Goal: Transaction & Acquisition: Purchase product/service

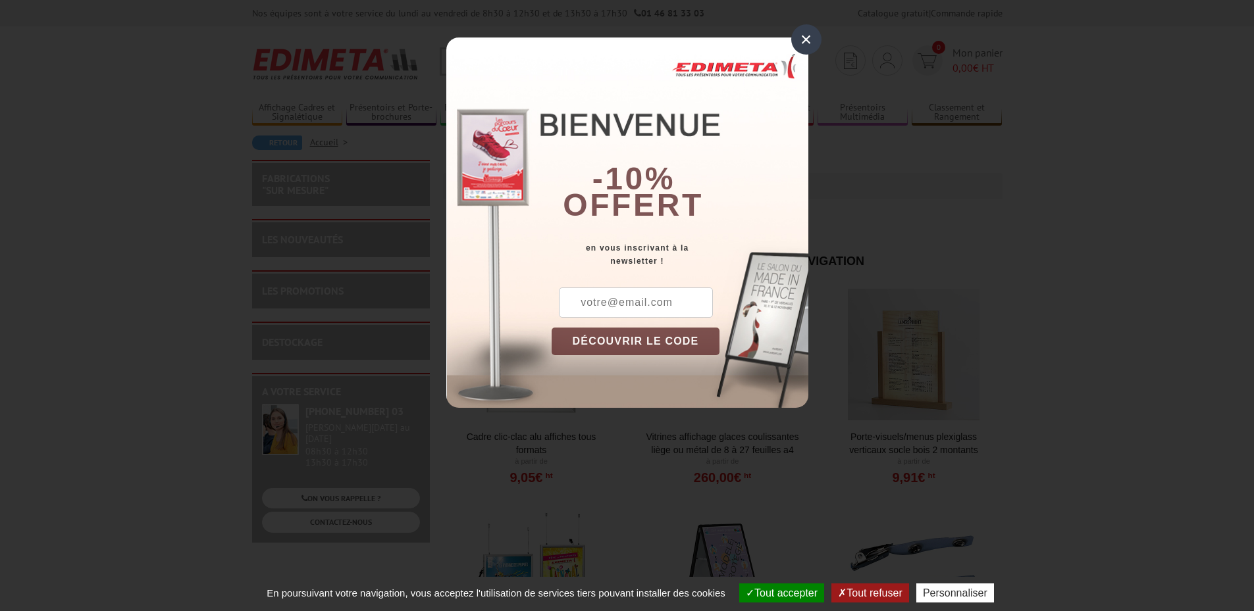
click at [809, 43] on div "×" at bounding box center [806, 39] width 30 height 30
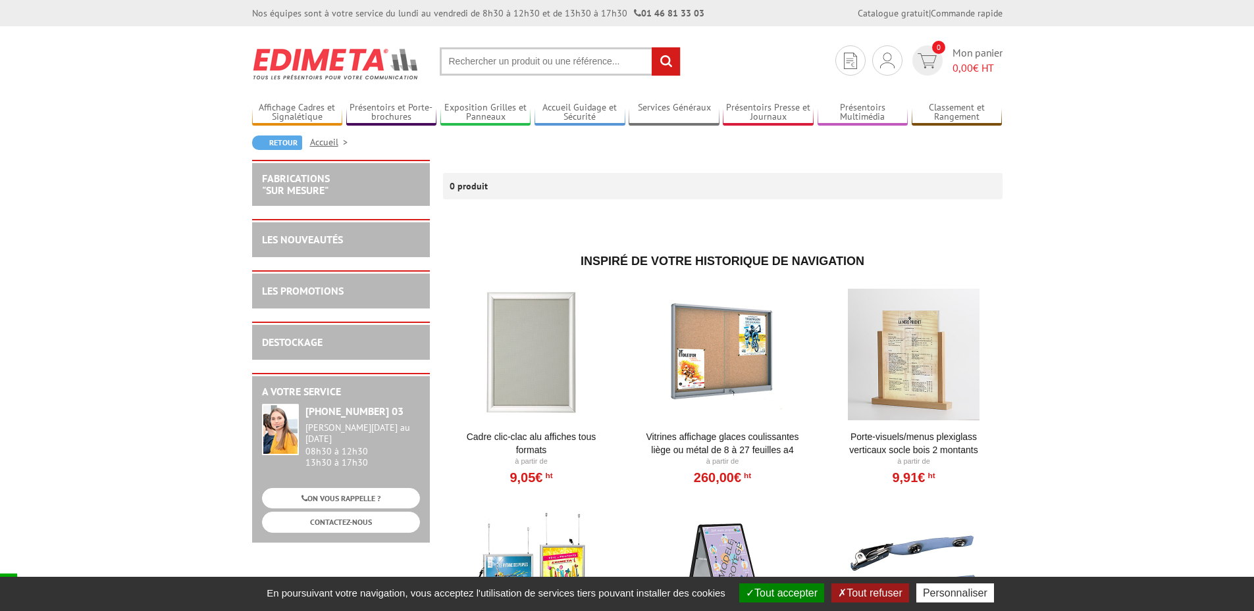
scroll to position [132, 0]
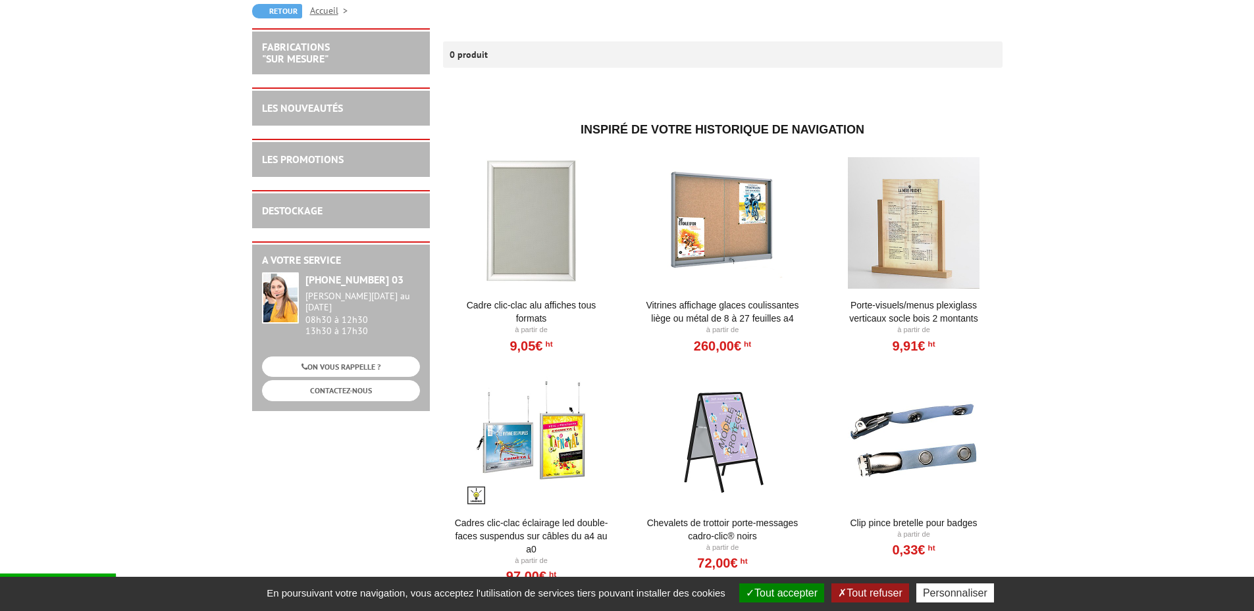
click at [903, 302] on link "Porte-Visuels/Menus Plexiglass Verticaux Socle Bois 2 Montants" at bounding box center [914, 312] width 163 height 26
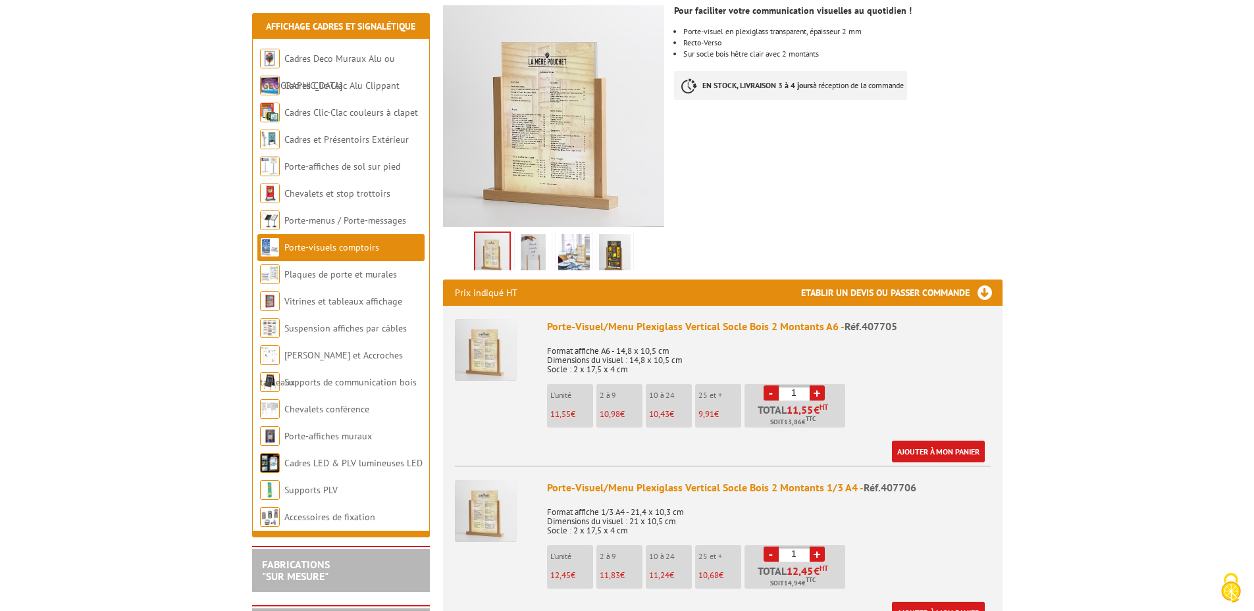
scroll to position [329, 0]
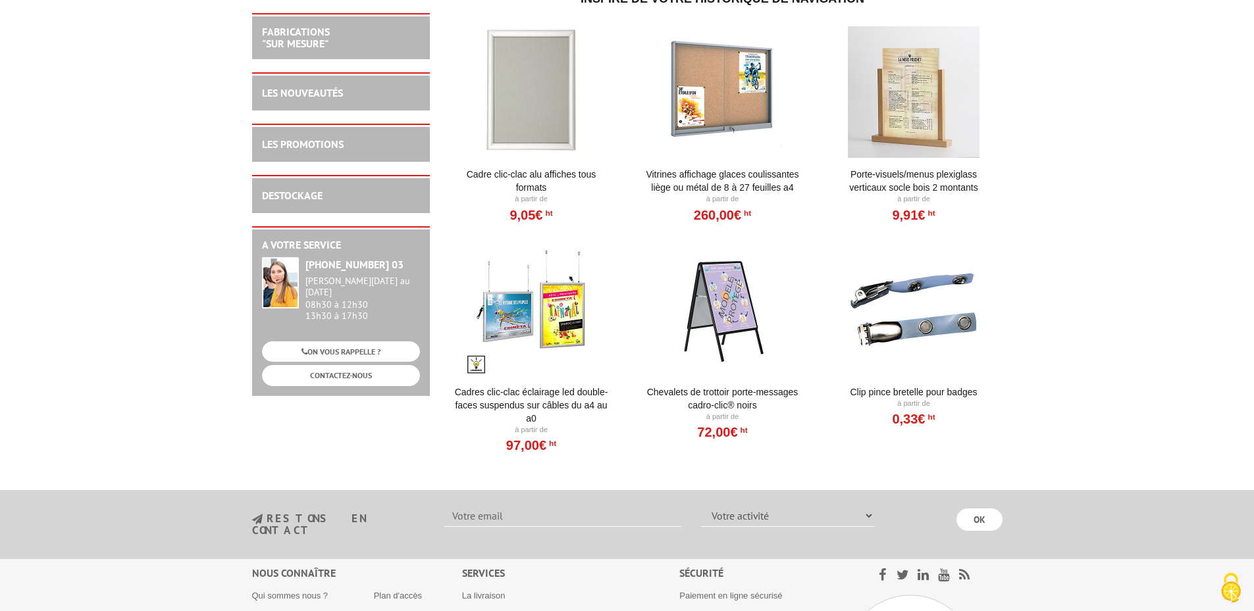
scroll to position [263, 0]
